Goal: Task Accomplishment & Management: Use online tool/utility

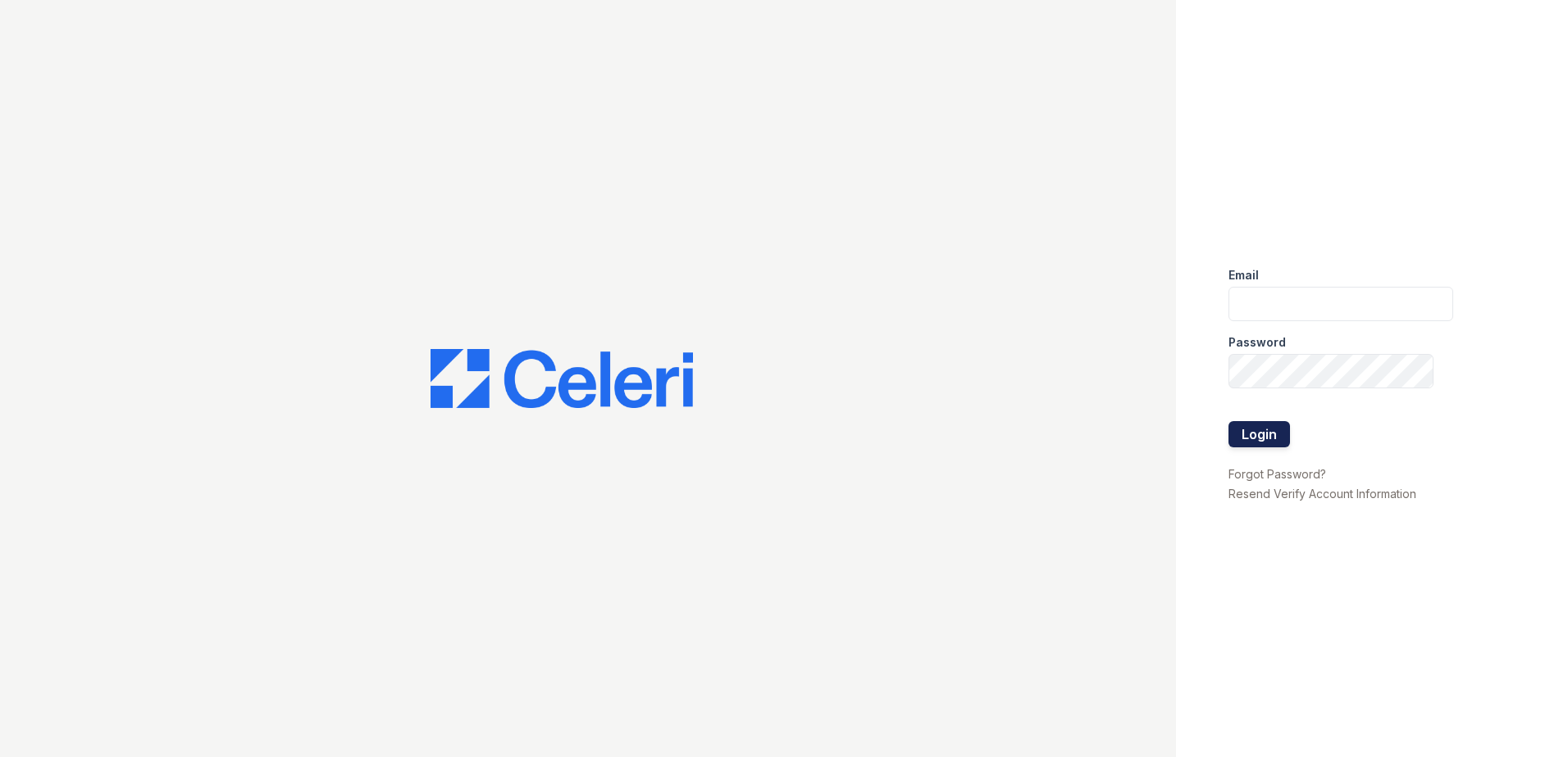
type input "[EMAIL_ADDRESS][DOMAIN_NAME]"
click at [1273, 436] on button "Login" at bounding box center [1259, 435] width 62 height 26
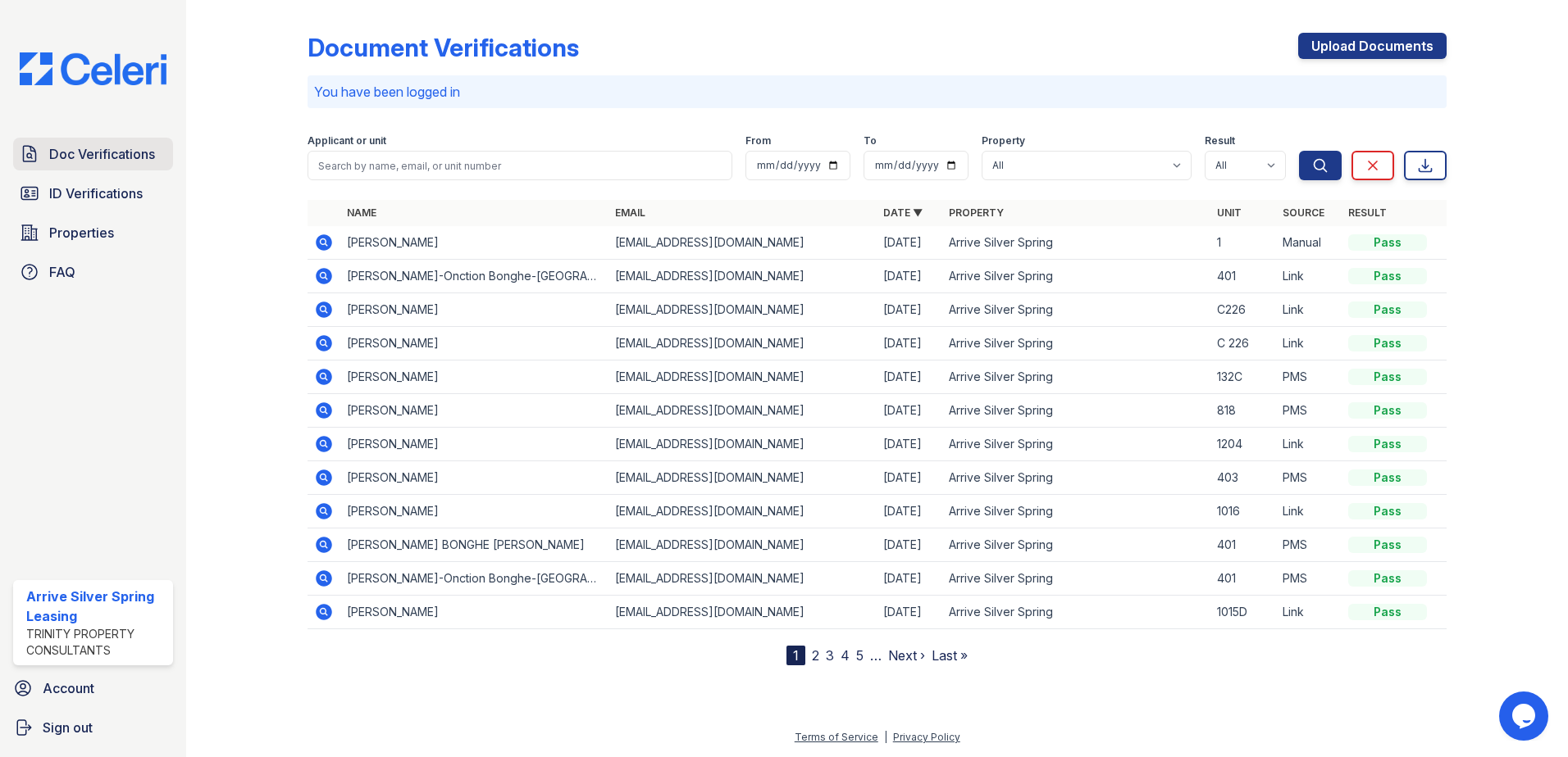
click at [84, 170] on link "Doc Verifications" at bounding box center [93, 153] width 160 height 33
click at [85, 185] on span "ID Verifications" at bounding box center [96, 193] width 94 height 20
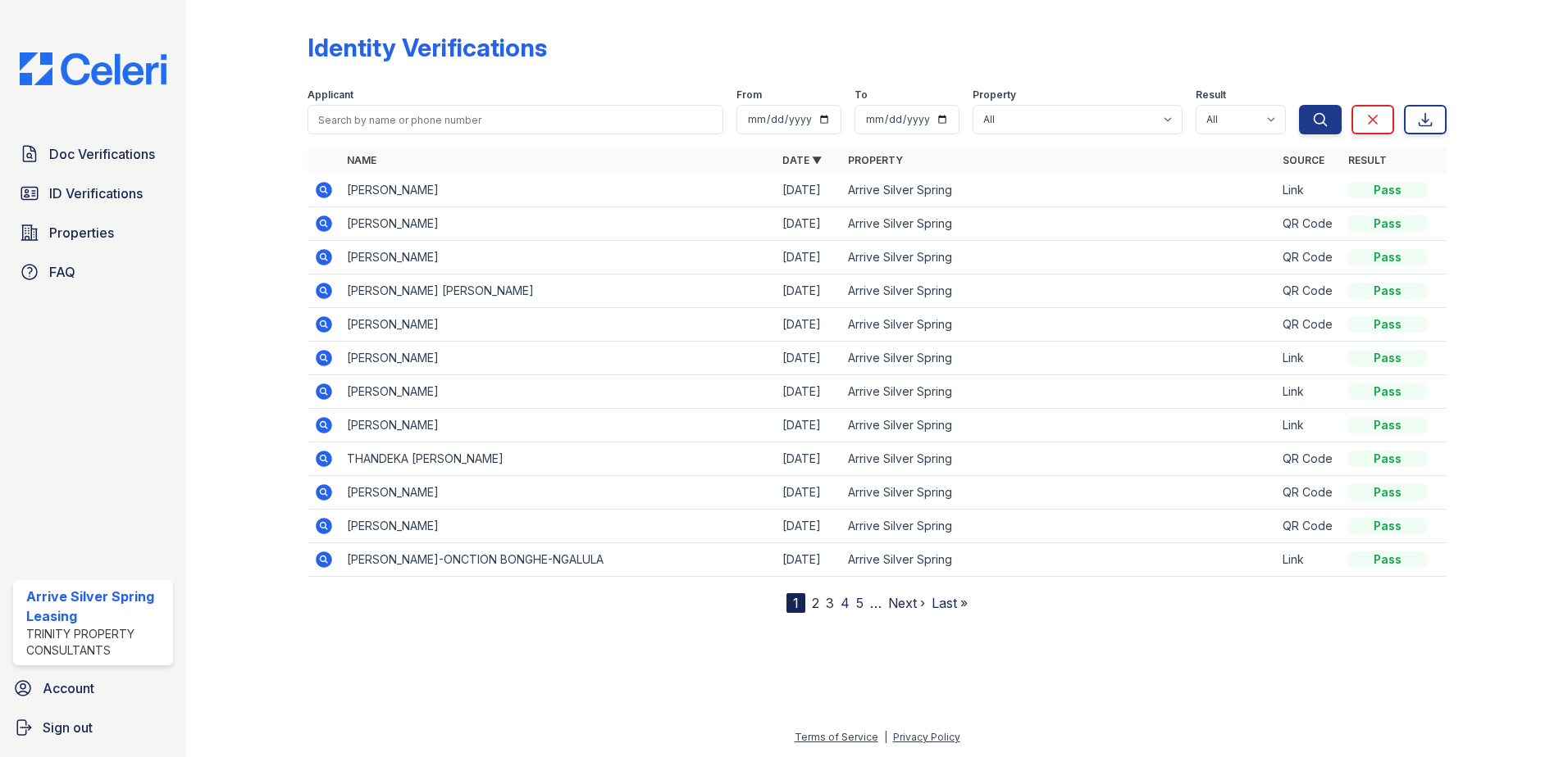
click at [85, 185] on span "ID Verifications" at bounding box center [96, 193] width 94 height 20
click at [77, 167] on link "Doc Verifications" at bounding box center [93, 153] width 160 height 33
